Goal: Transaction & Acquisition: Purchase product/service

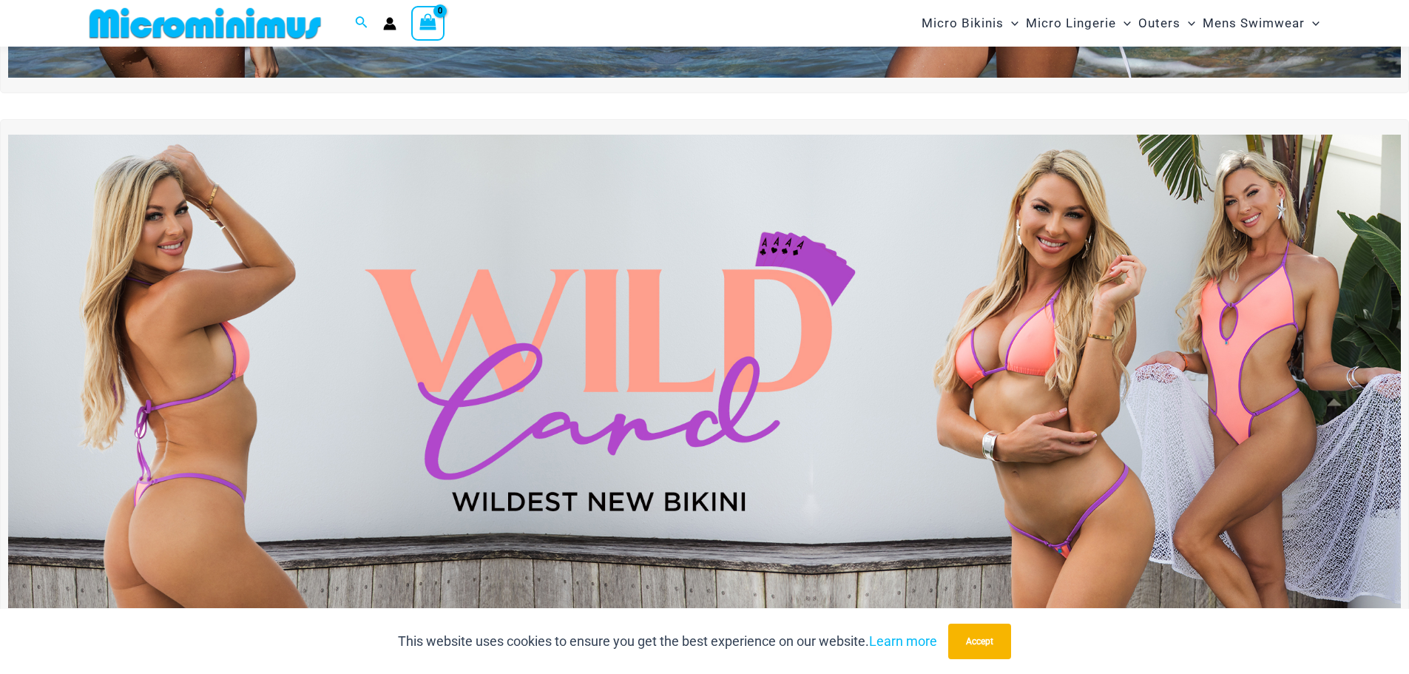
scroll to position [507, 0]
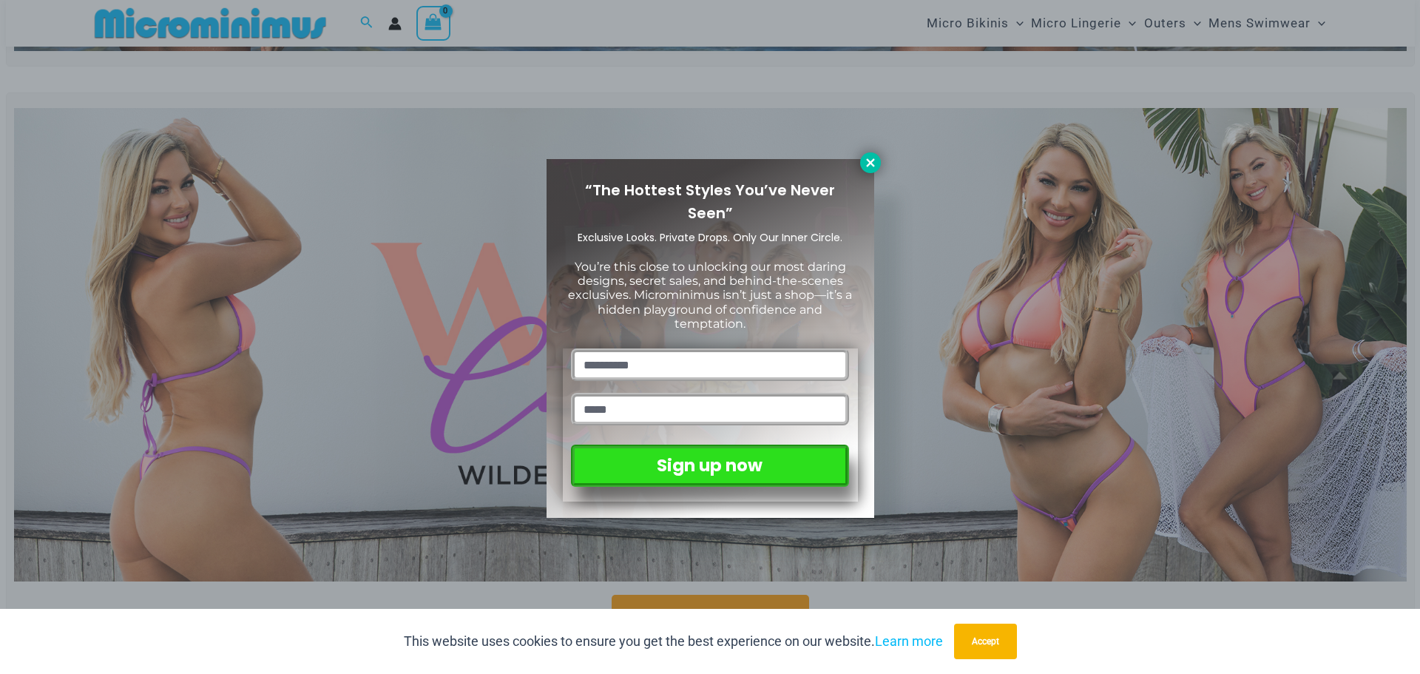
click at [864, 161] on icon at bounding box center [870, 162] width 13 height 13
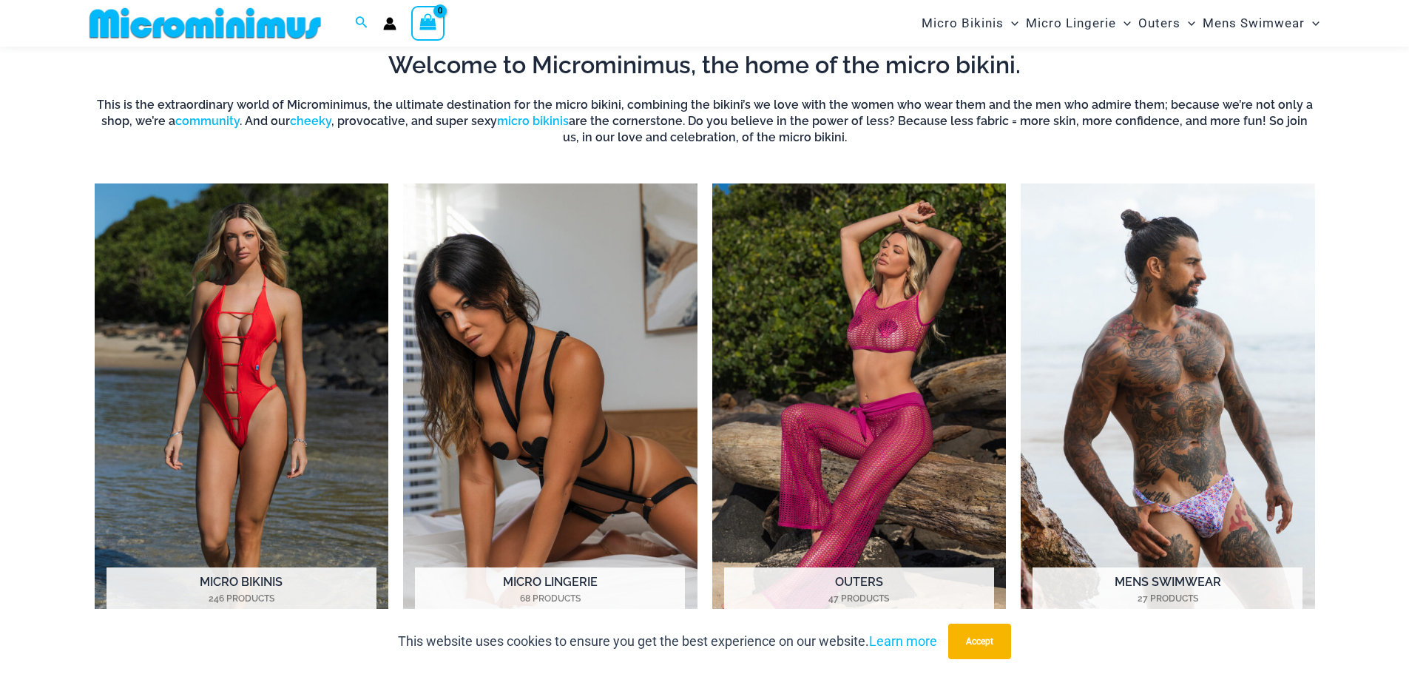
scroll to position [1246, 0]
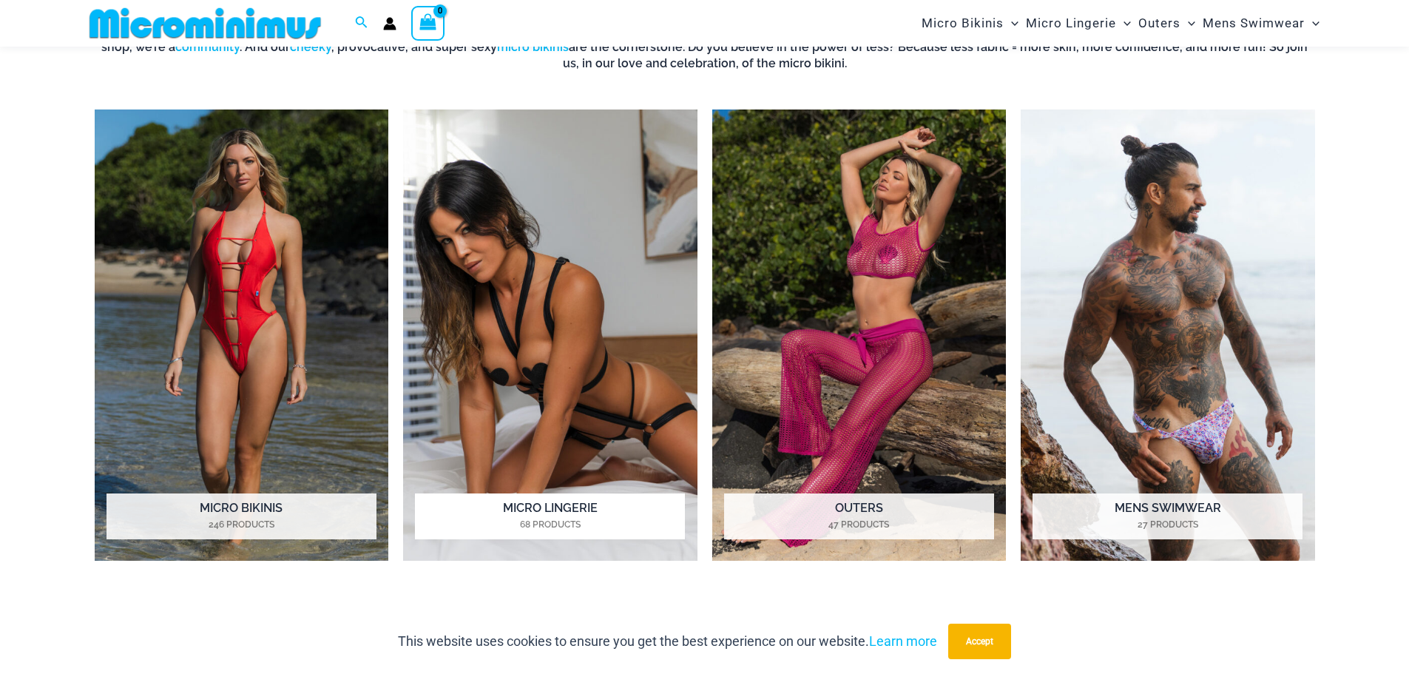
click at [558, 351] on img "Visit product category Micro Lingerie" at bounding box center [550, 335] width 294 height 452
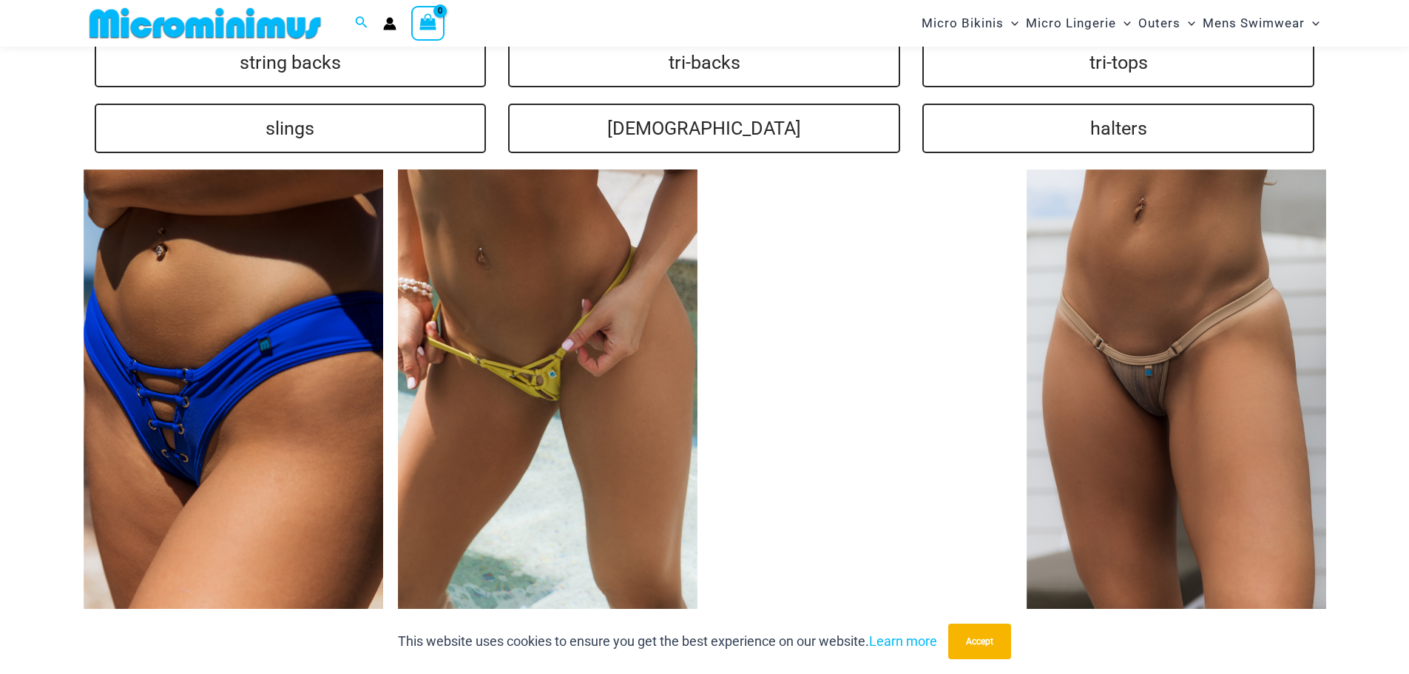
scroll to position [3687, 0]
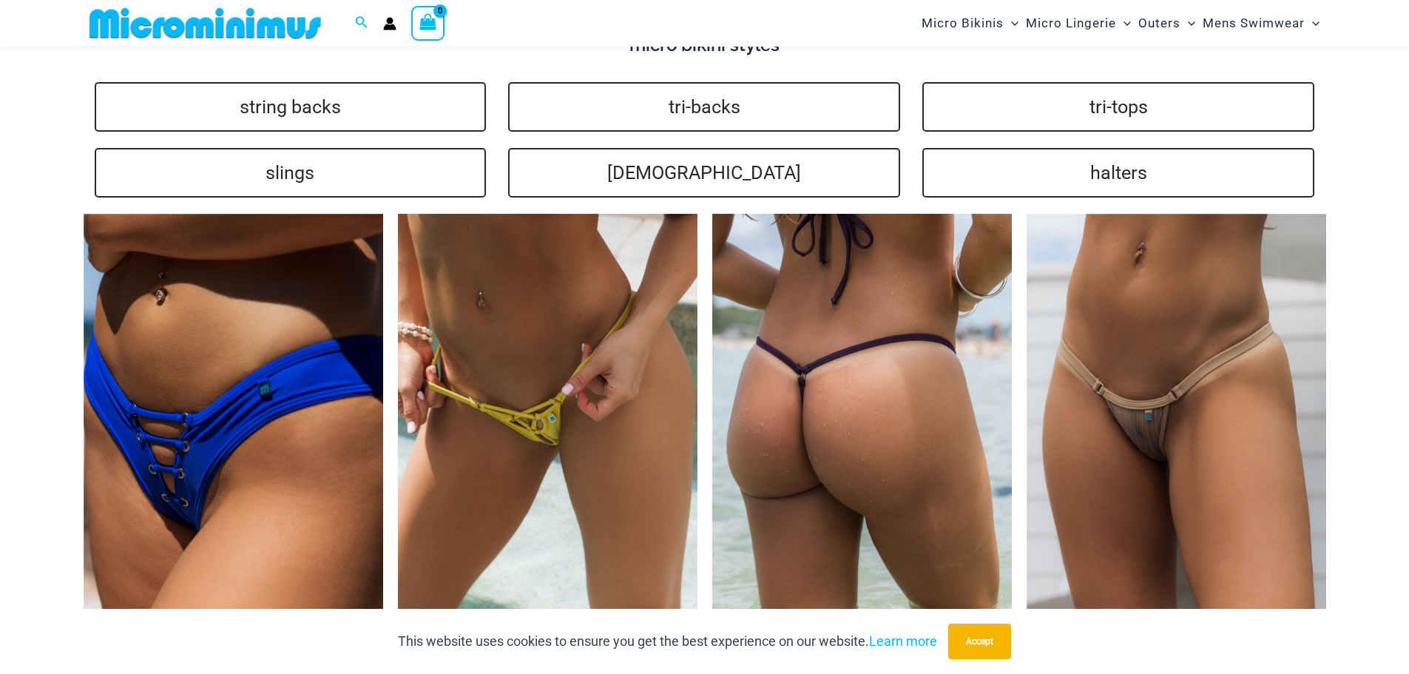
click at [843, 342] on img at bounding box center [862, 439] width 300 height 450
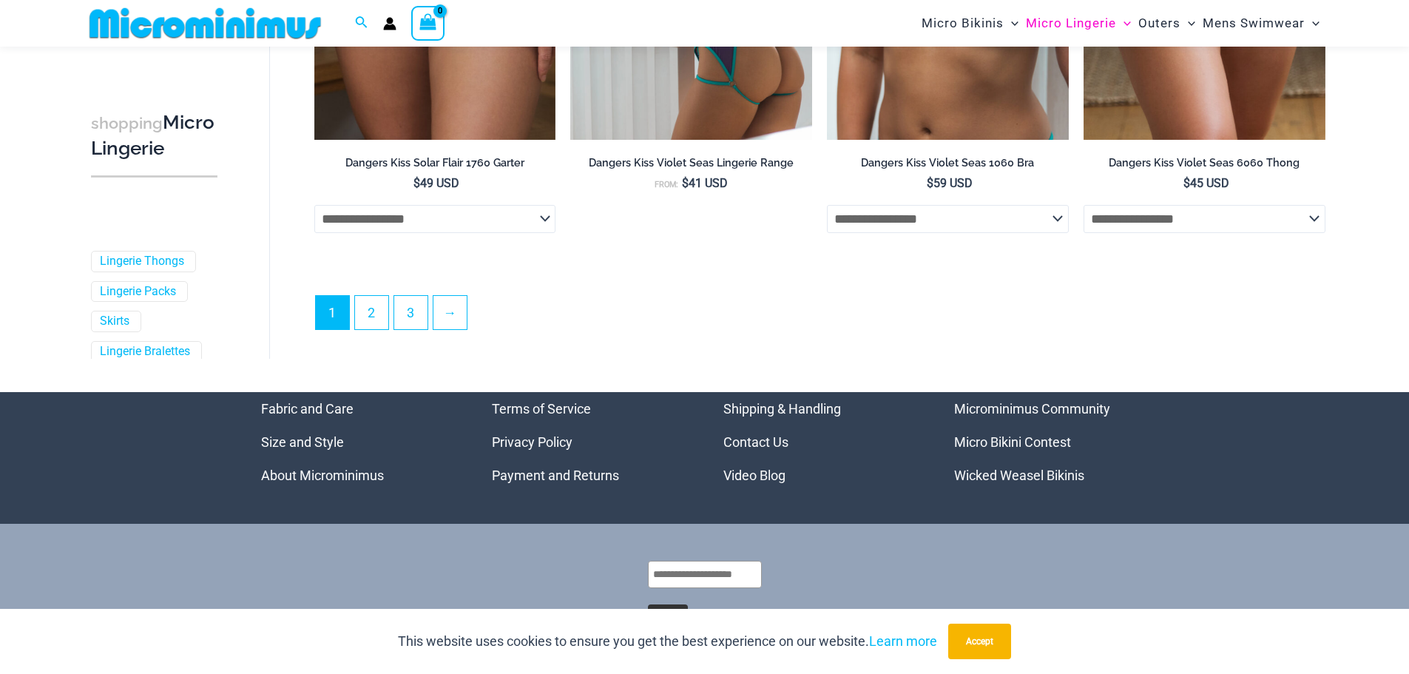
scroll to position [3735, 0]
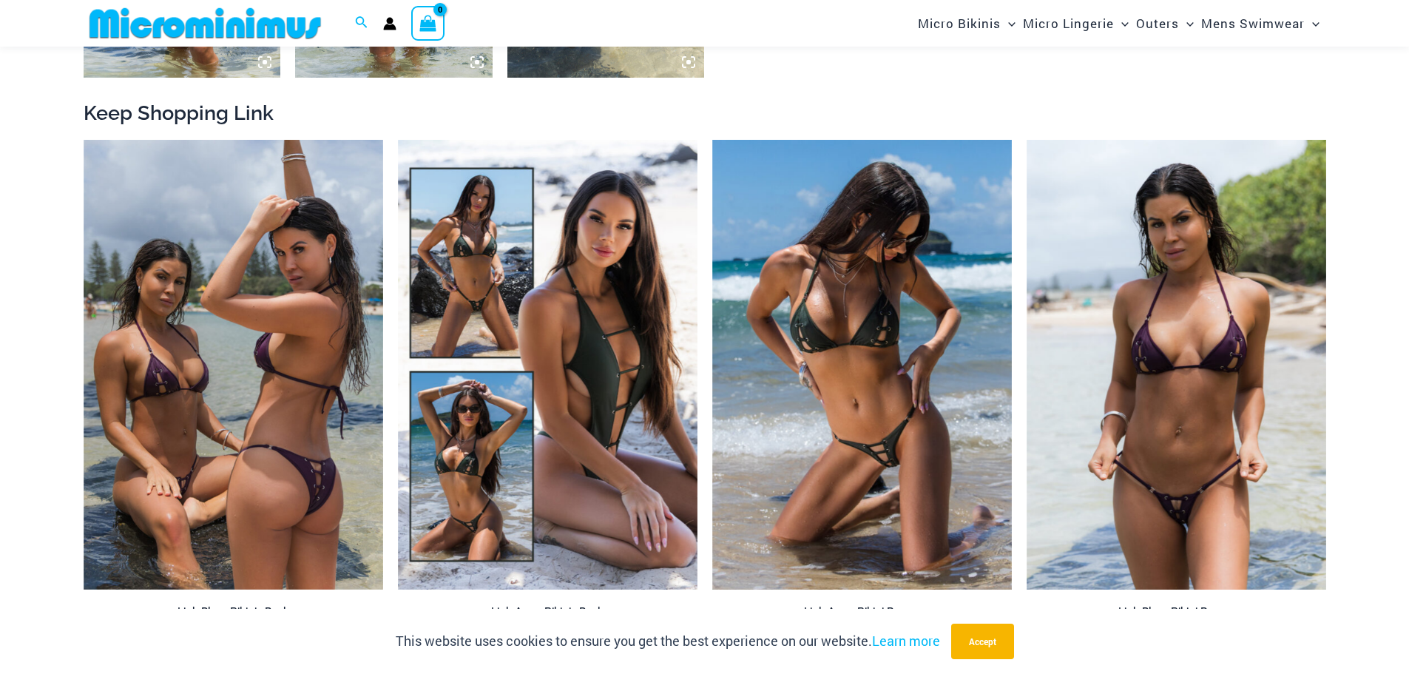
scroll to position [1614, 0]
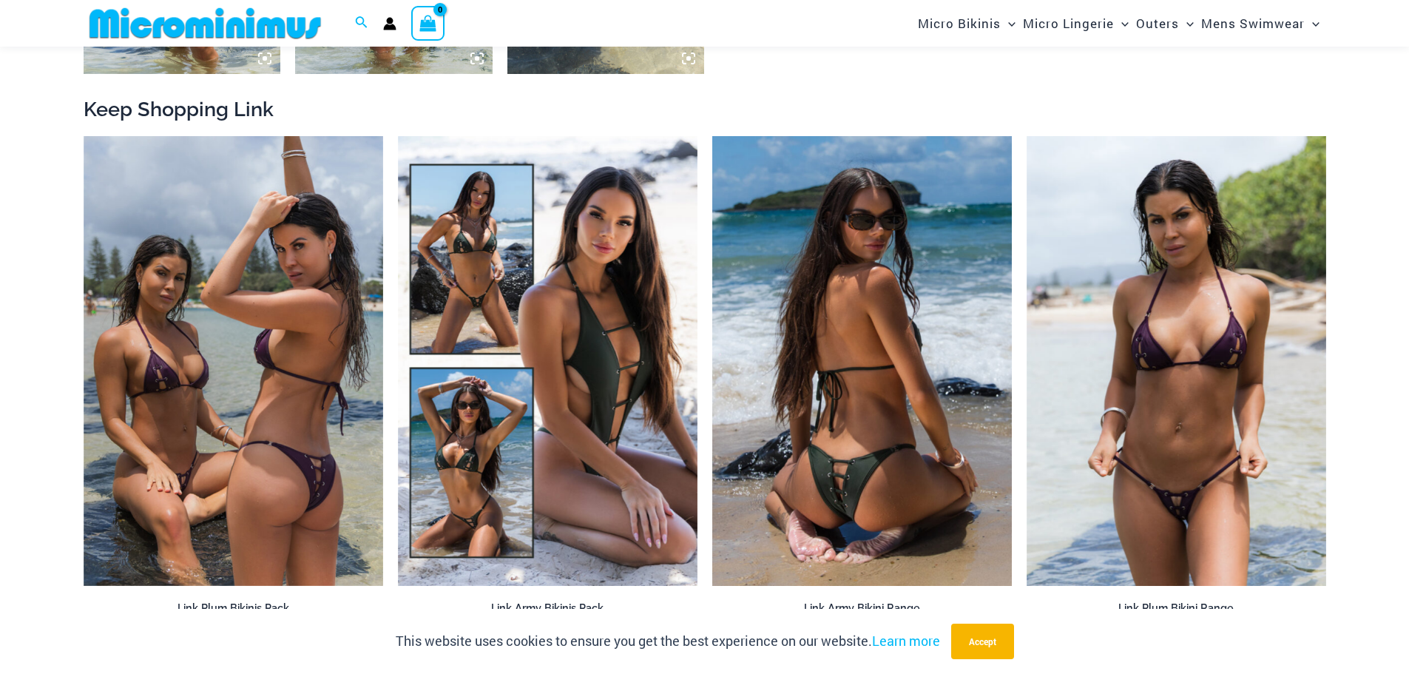
click at [785, 367] on img at bounding box center [862, 361] width 300 height 450
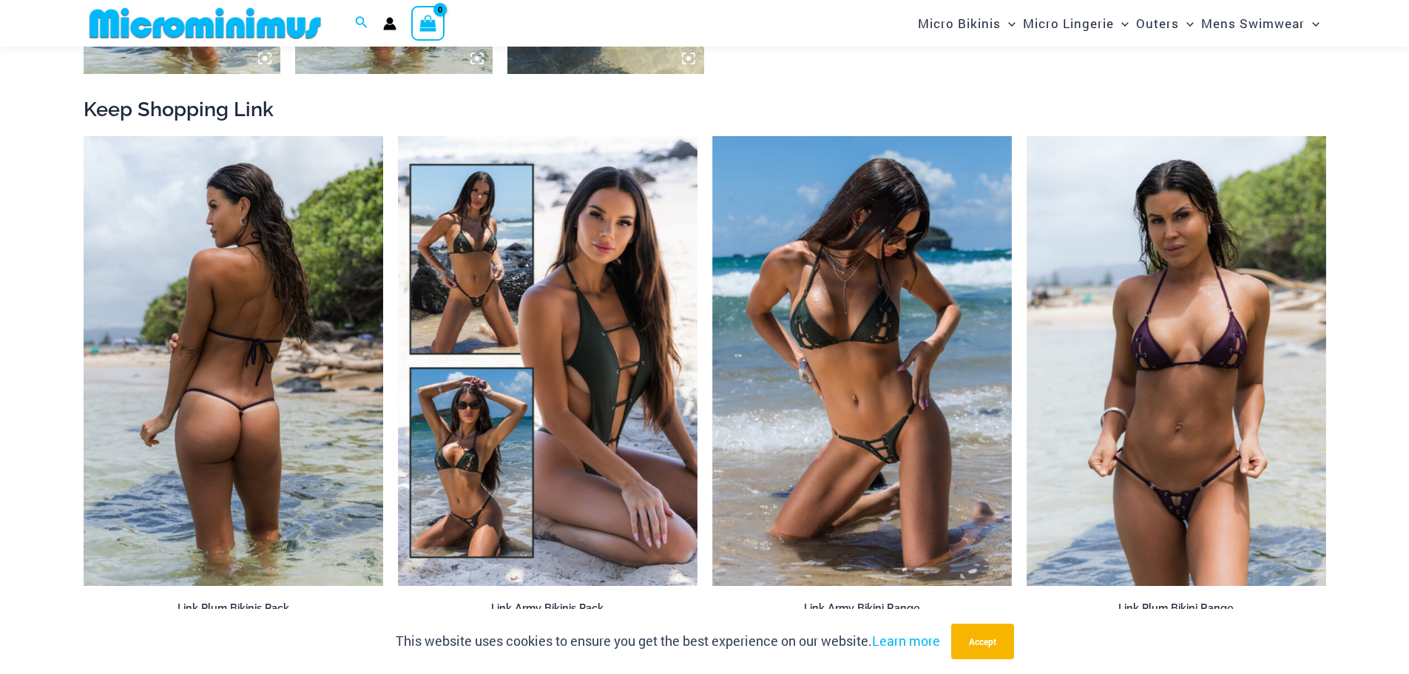
click at [215, 391] on img at bounding box center [234, 361] width 300 height 450
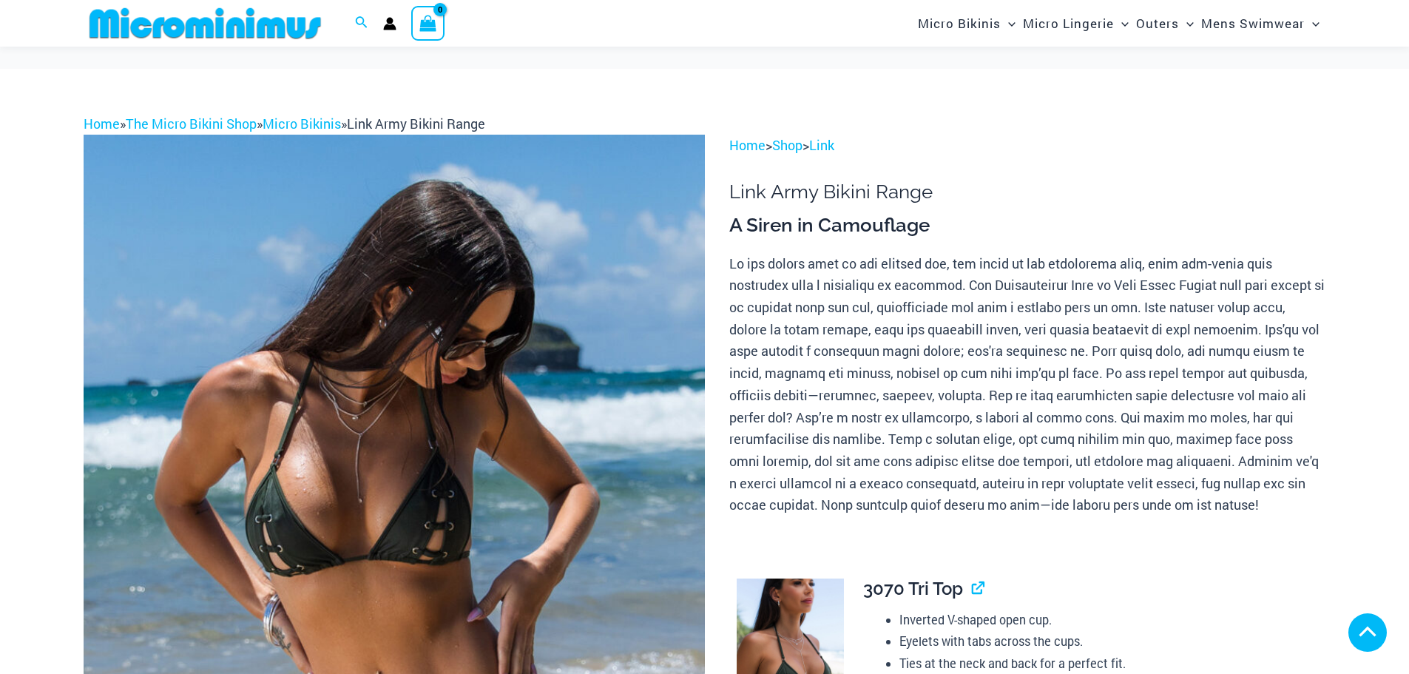
scroll to position [943, 0]
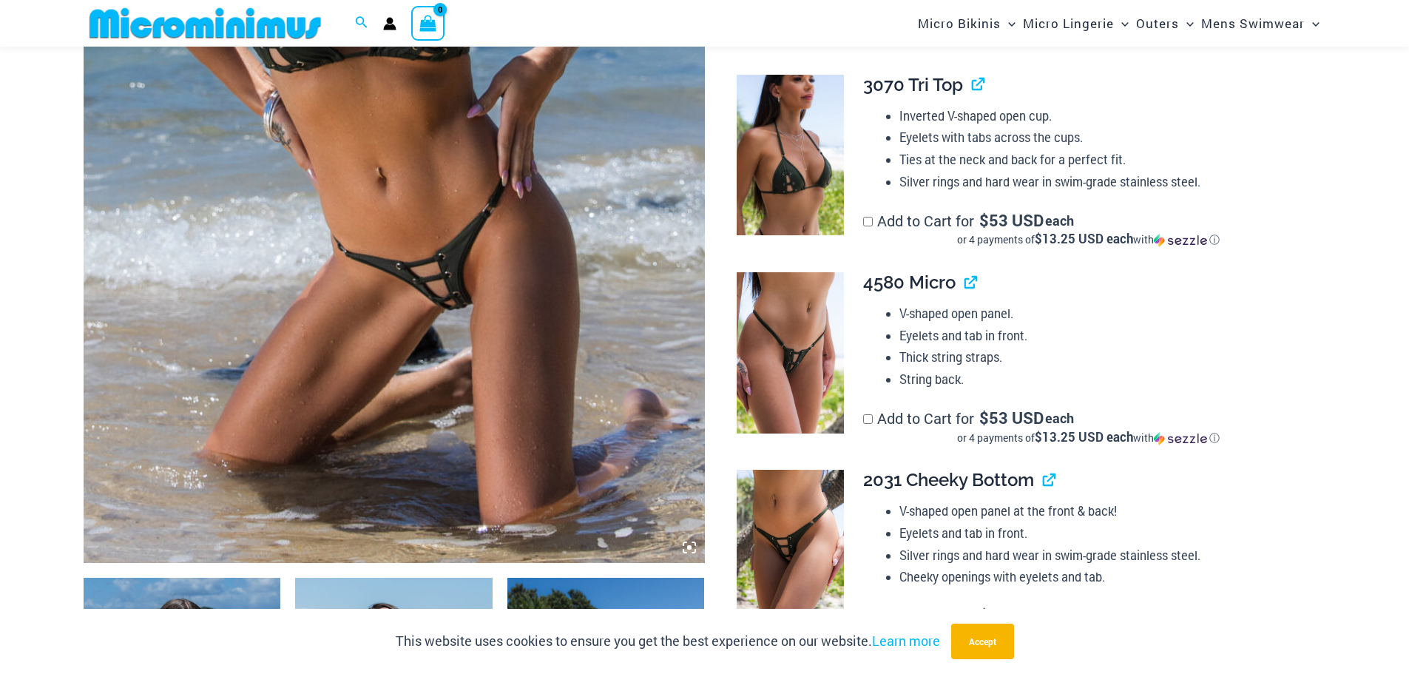
click at [779, 547] on img at bounding box center [790, 550] width 107 height 161
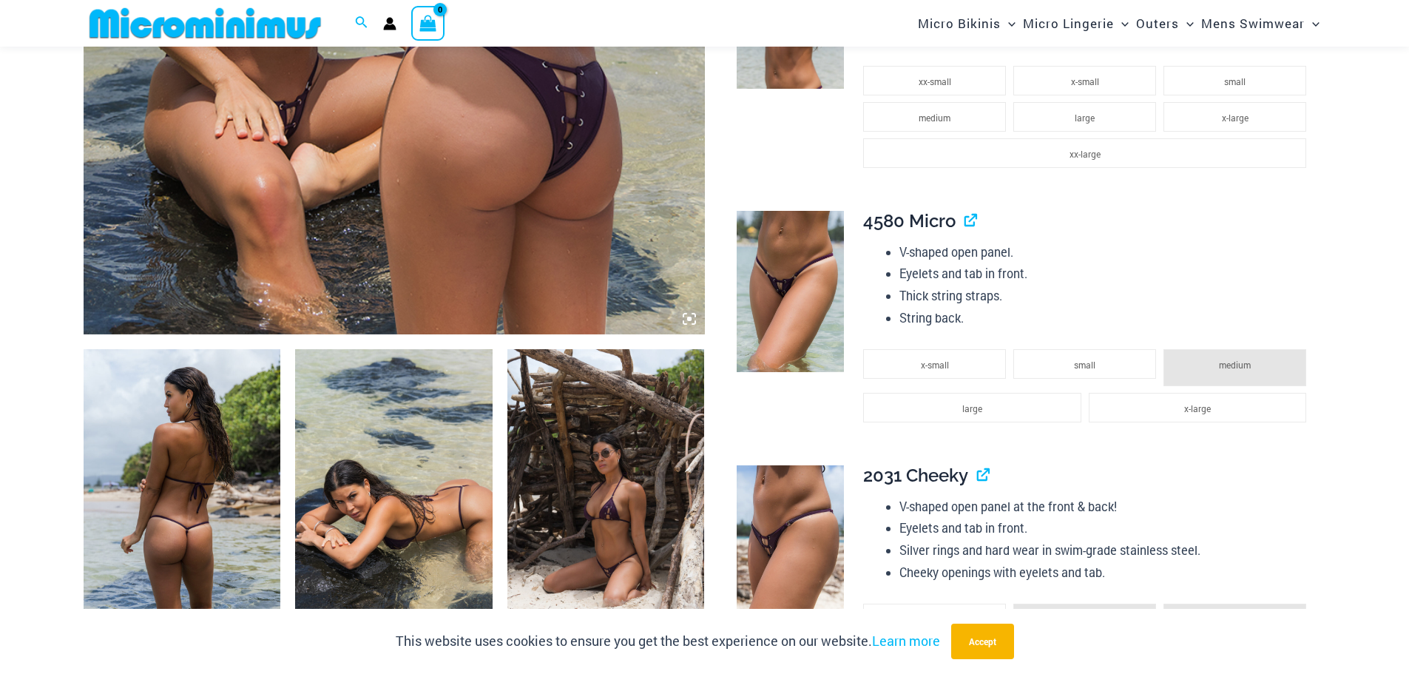
scroll to position [731, 0]
click at [815, 553] on img at bounding box center [790, 546] width 107 height 161
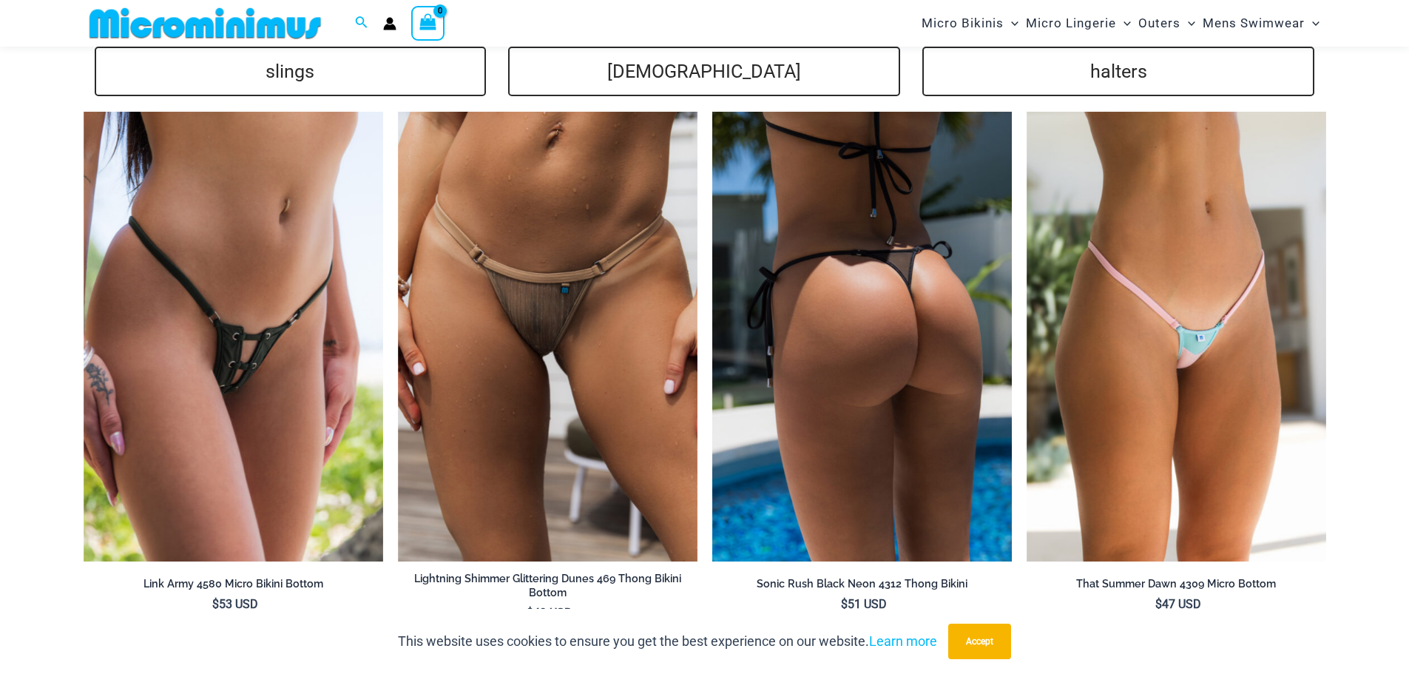
scroll to position [3909, 0]
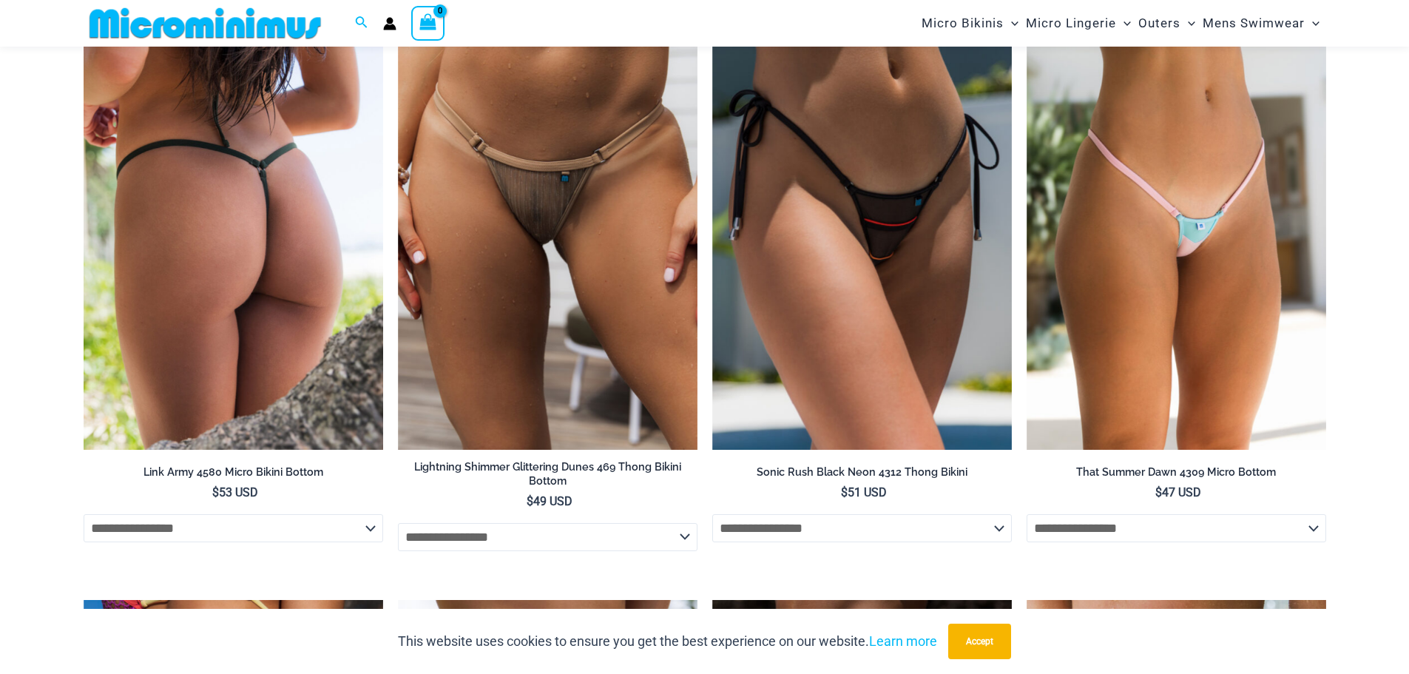
click at [221, 253] on img at bounding box center [234, 225] width 300 height 450
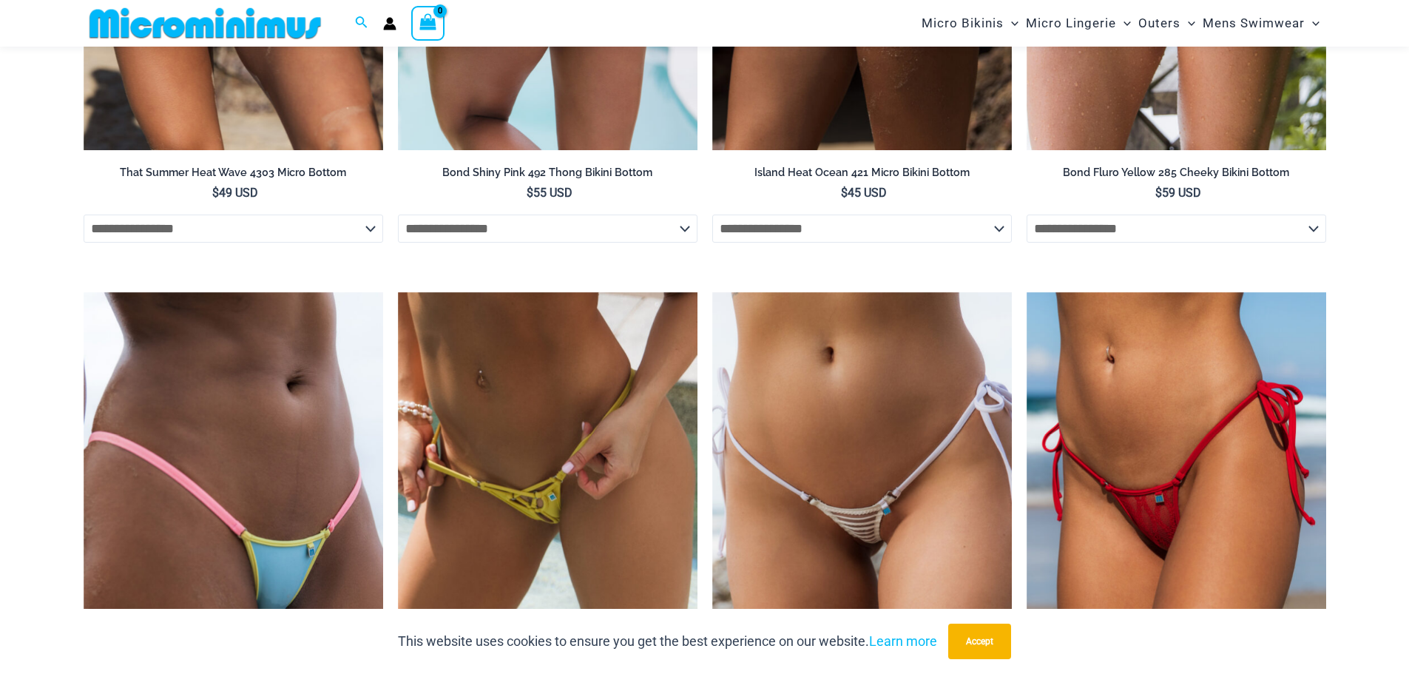
scroll to position [4944, 0]
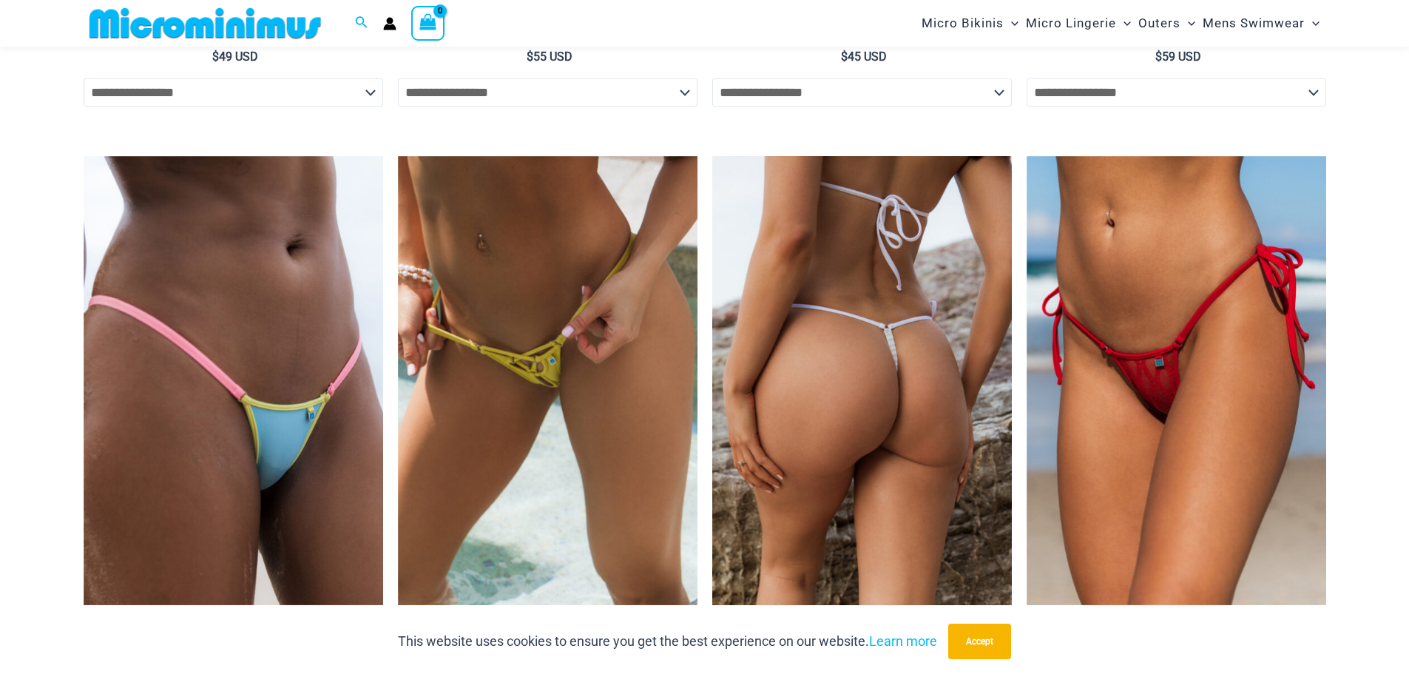
click at [913, 342] on img at bounding box center [862, 381] width 300 height 450
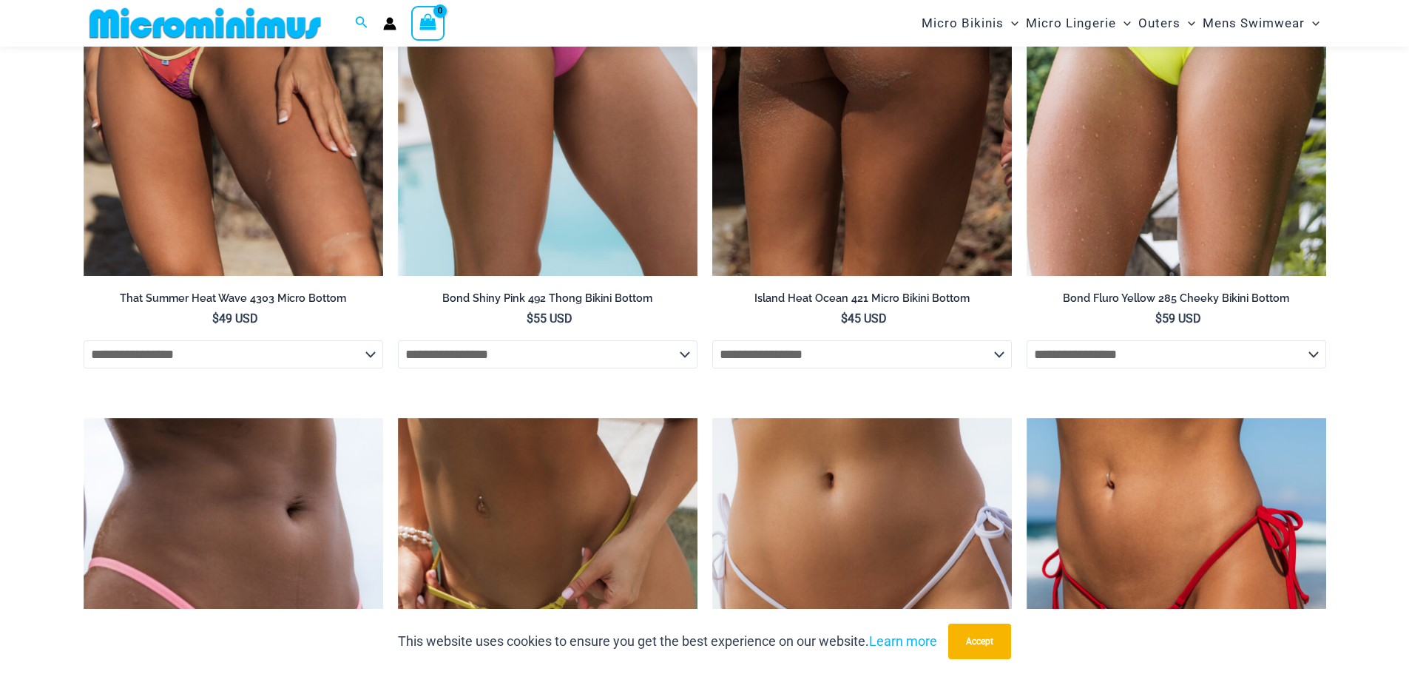
scroll to position [4631, 0]
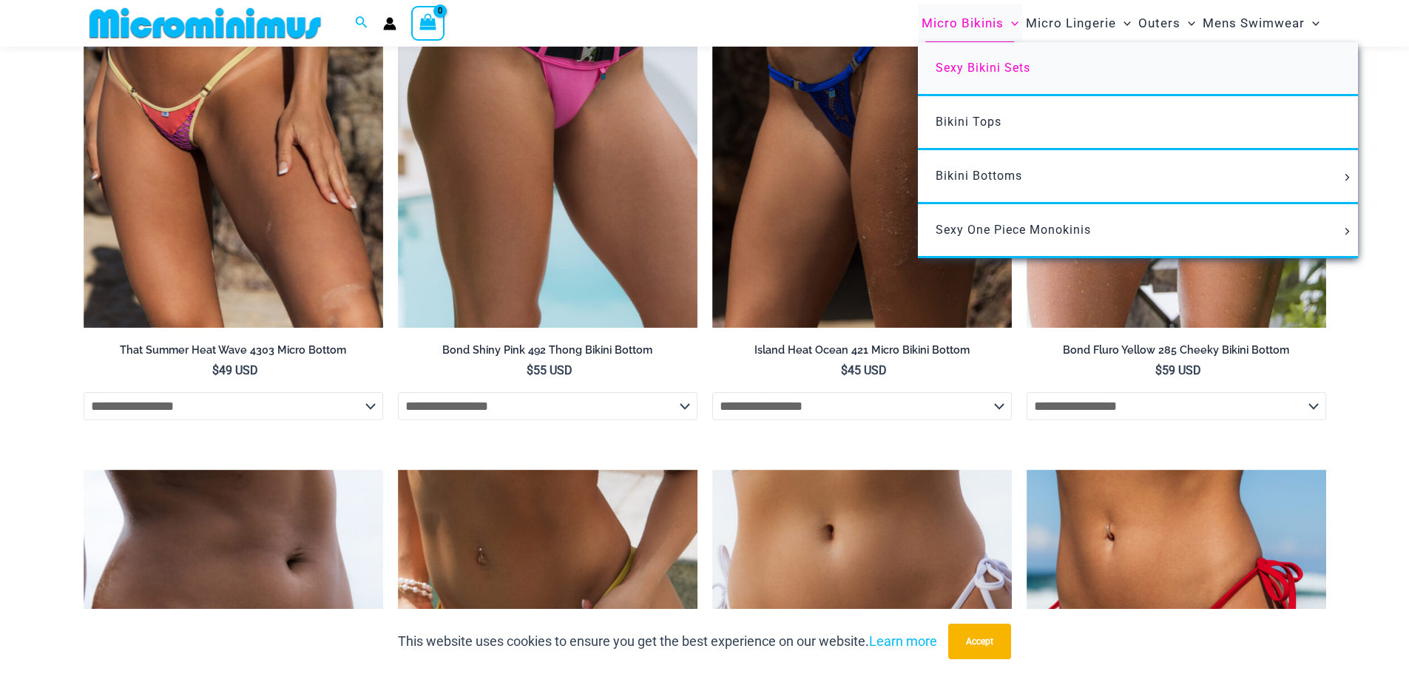
click at [997, 72] on span "Sexy Bikini Sets" at bounding box center [983, 68] width 95 height 14
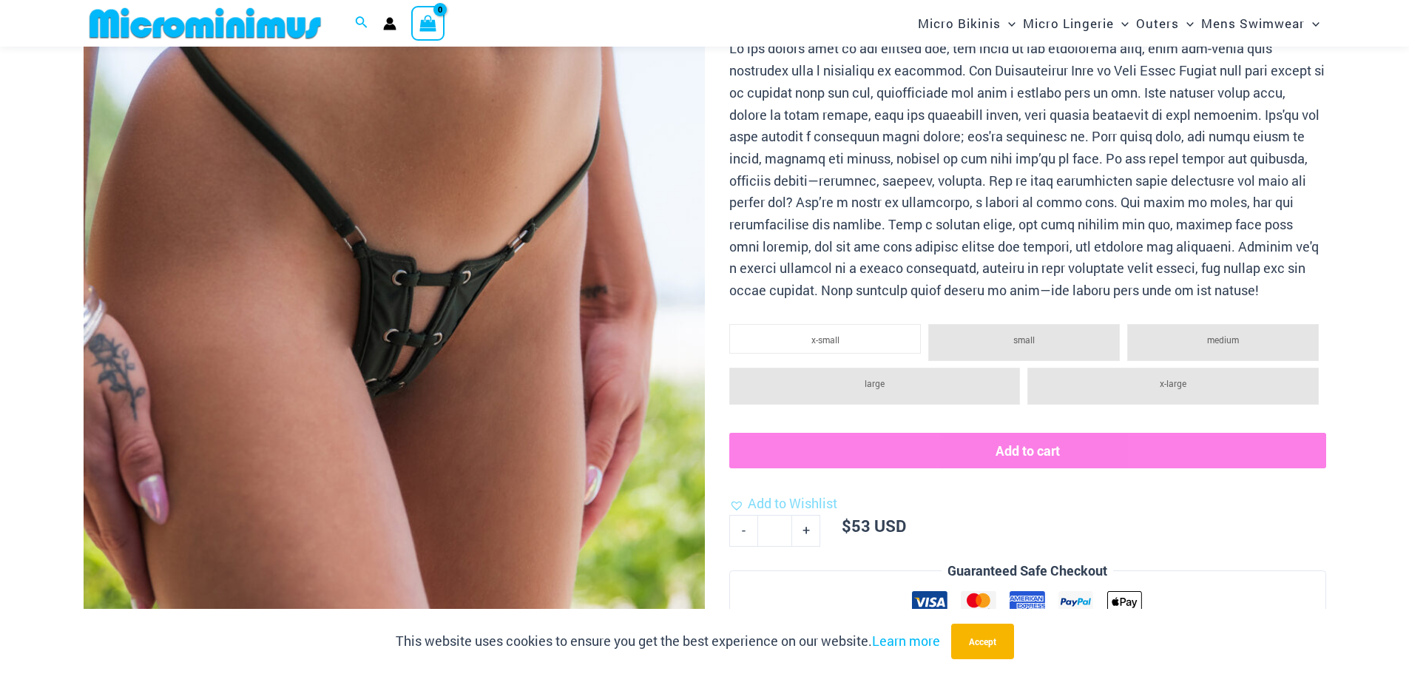
scroll to position [356, 0]
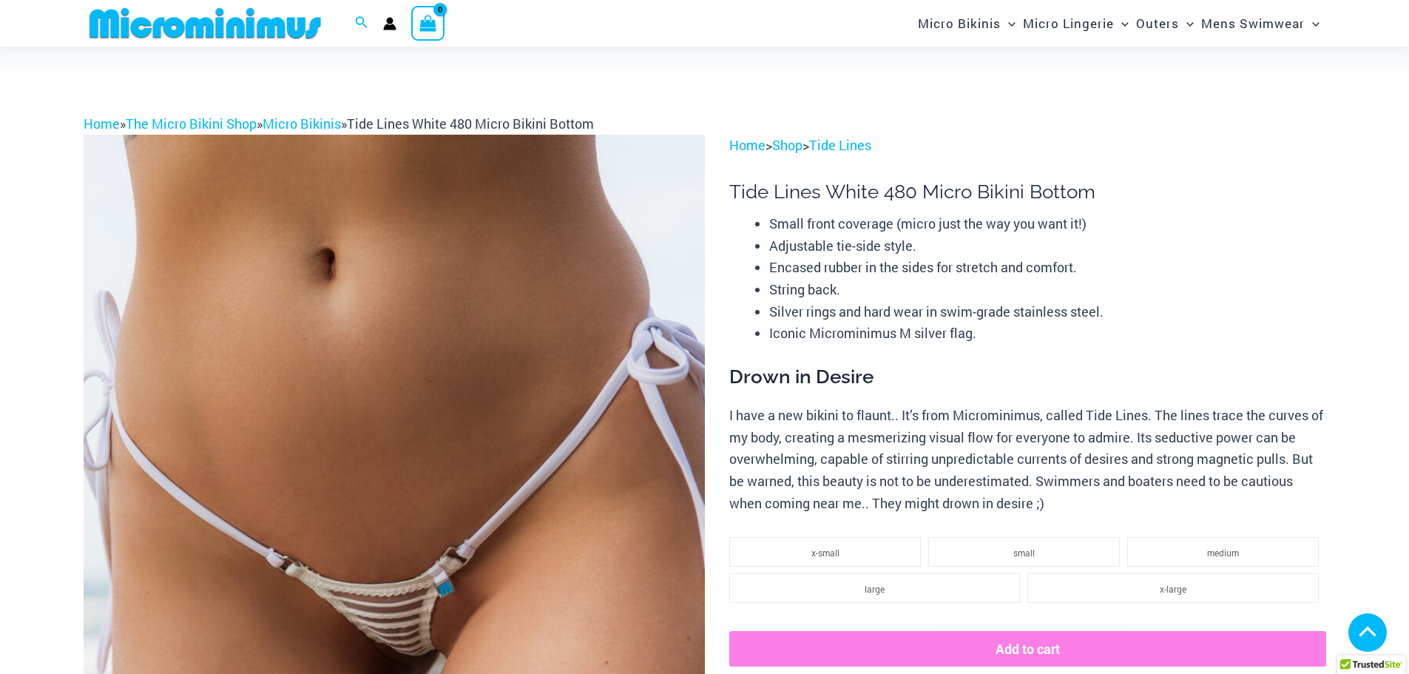
scroll to position [430, 0]
